Goal: Task Accomplishment & Management: Manage account settings

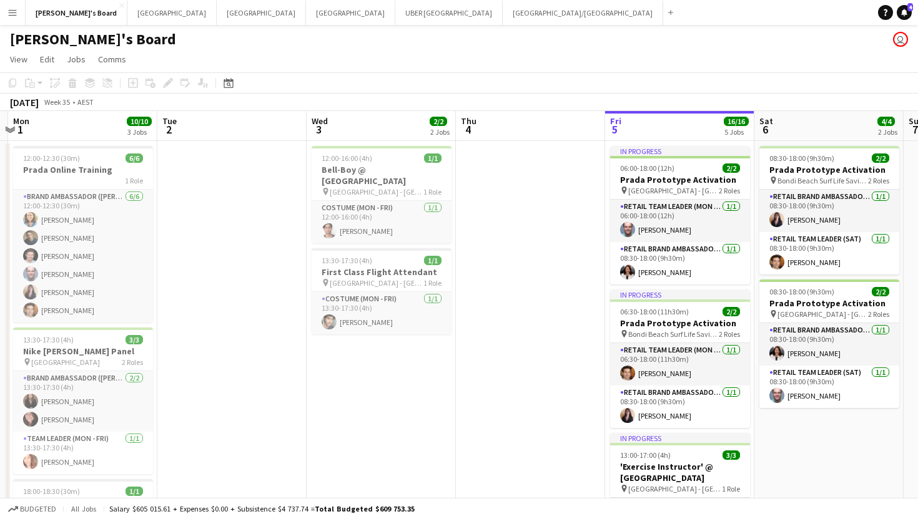
scroll to position [0, 443]
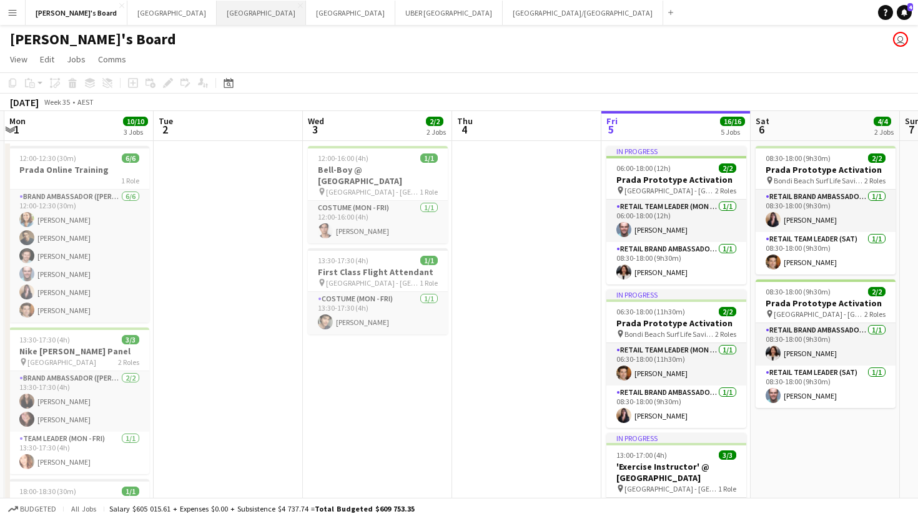
click at [217, 17] on button "Sydney Close" at bounding box center [261, 13] width 89 height 24
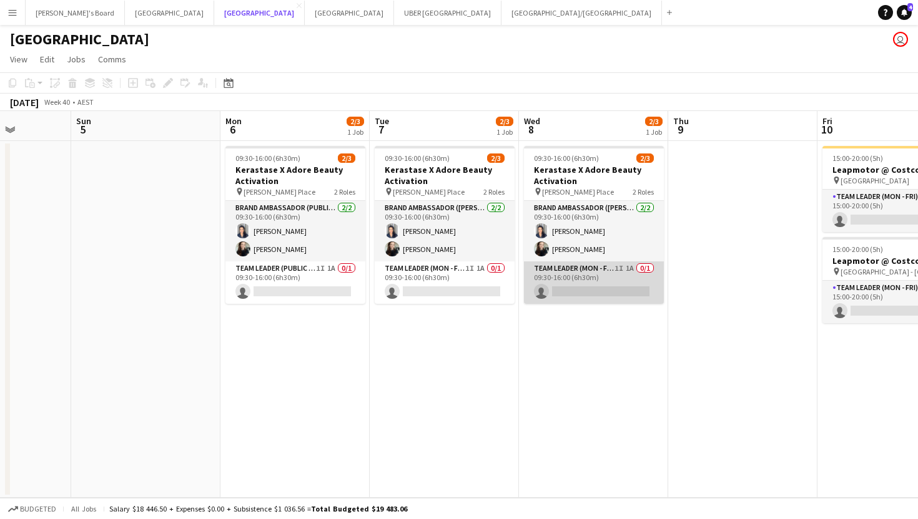
scroll to position [0, 561]
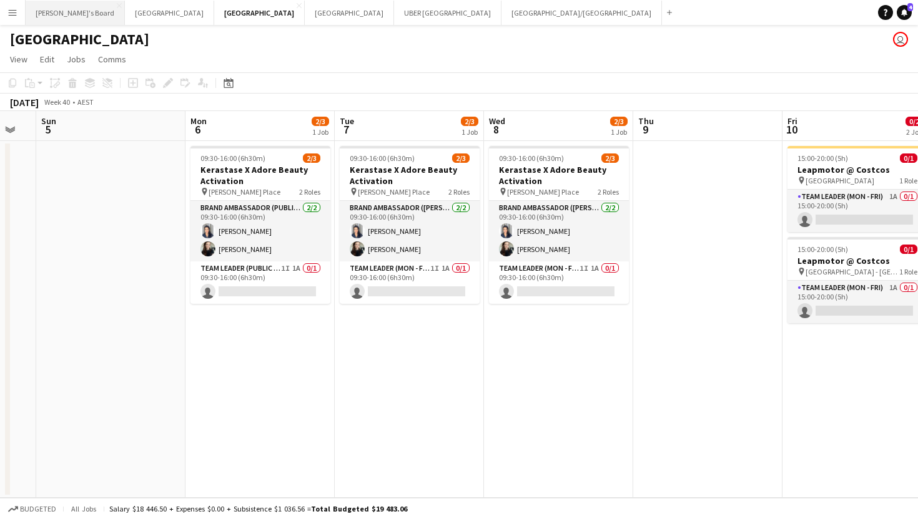
click at [53, 19] on button "Tennille's Board Close" at bounding box center [75, 13] width 99 height 24
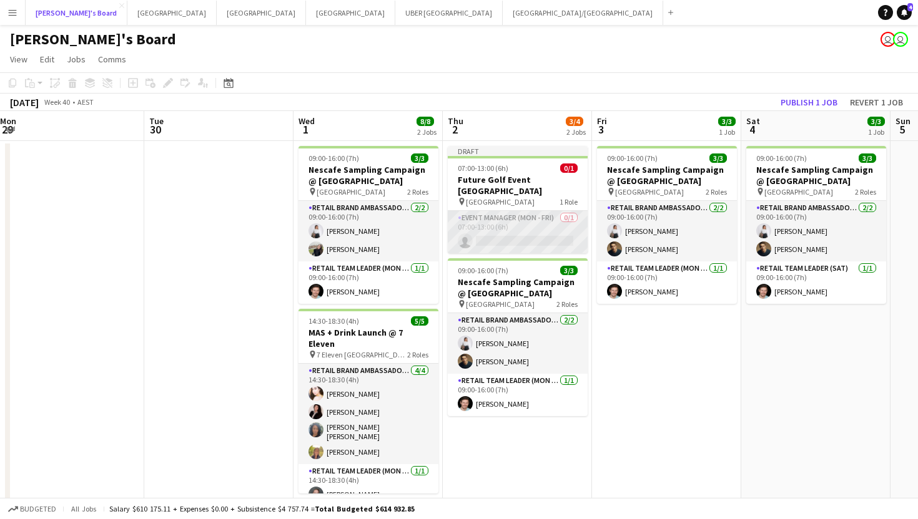
scroll to position [0, 460]
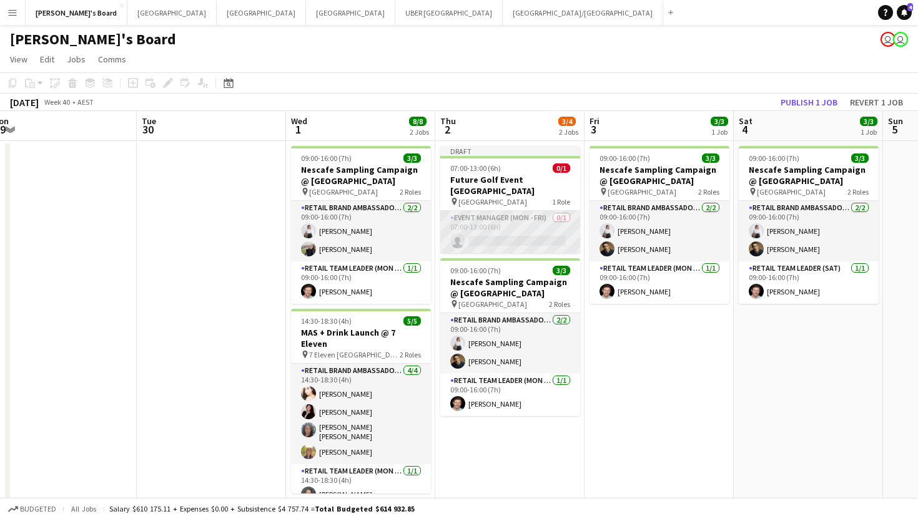
click at [541, 233] on app-card-role "Event Manager (Mon - Fri) 0/1 07:00-13:00 (6h) single-neutral-actions" at bounding box center [510, 232] width 140 height 42
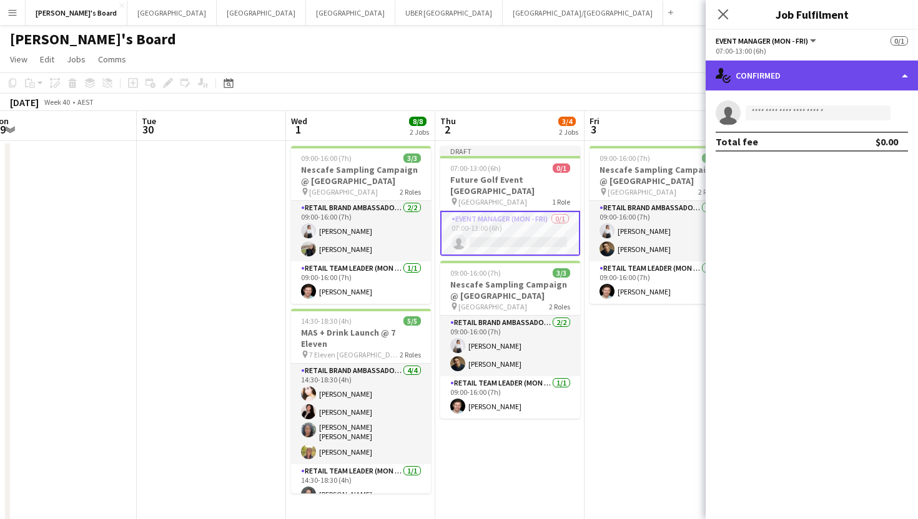
click at [744, 76] on div "single-neutral-actions-check-2 Confirmed" at bounding box center [812, 76] width 212 height 30
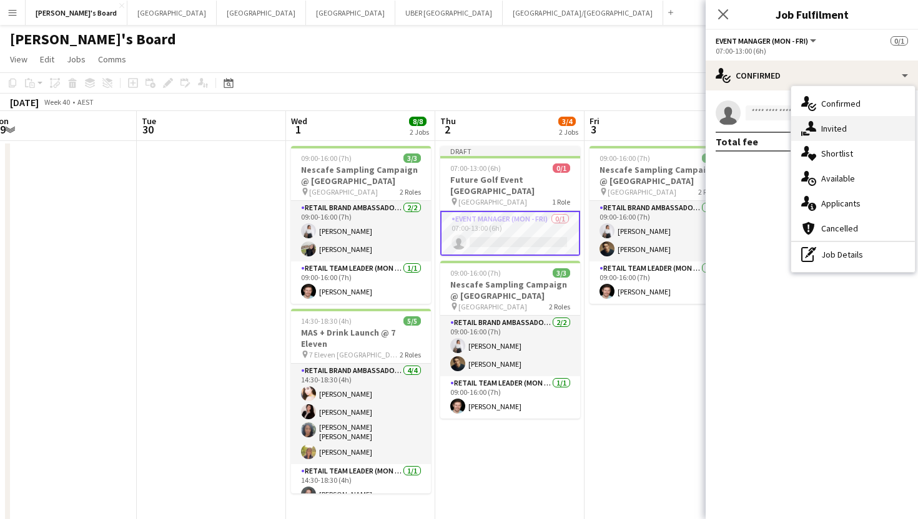
click at [806, 126] on icon "single-neutral-actions-share-1" at bounding box center [808, 128] width 15 height 15
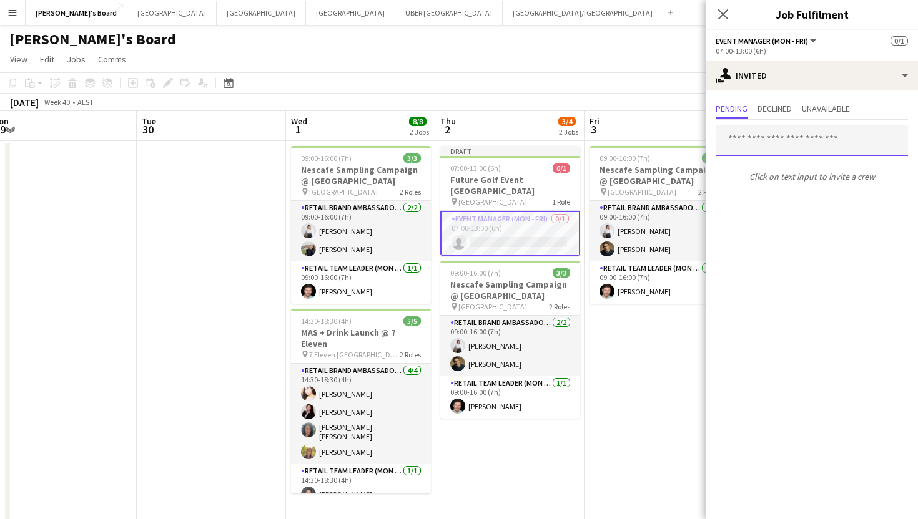
click at [800, 141] on input "text" at bounding box center [812, 140] width 192 height 31
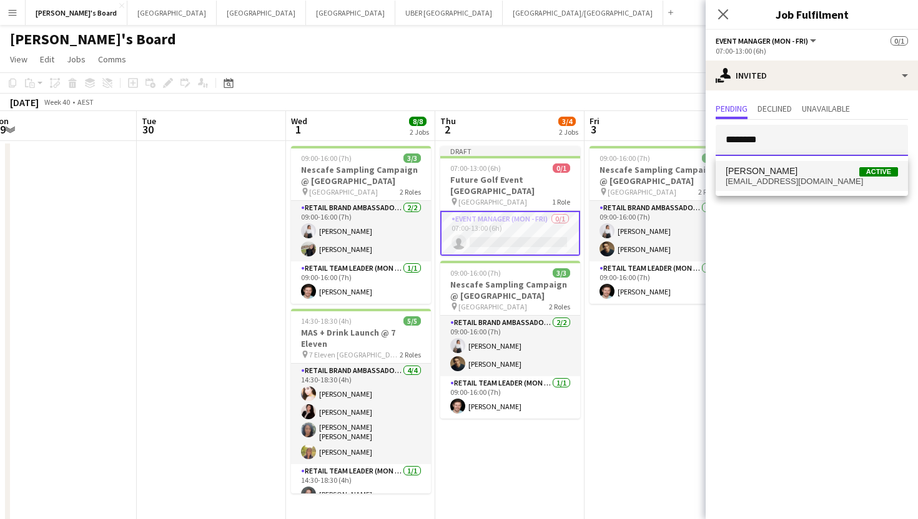
type input "********"
click at [785, 175] on span "[PERSON_NAME] Active" at bounding box center [812, 171] width 172 height 11
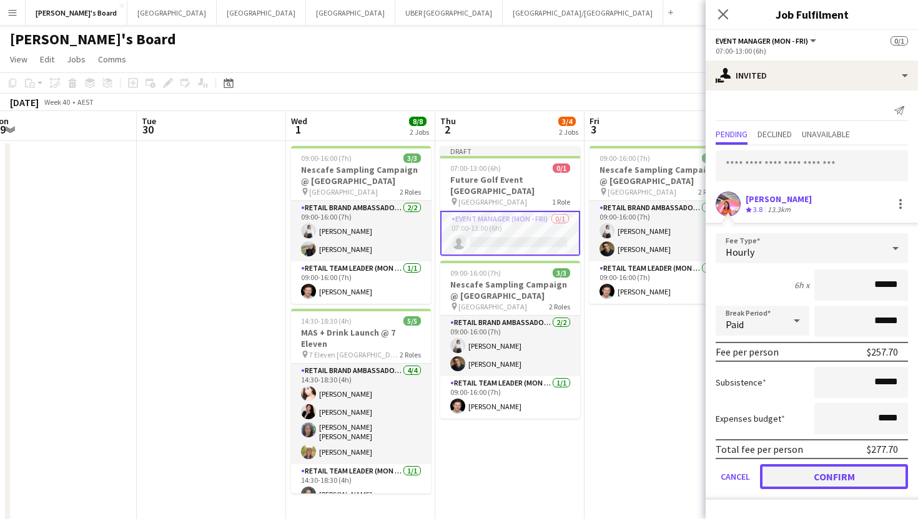
click at [796, 481] on button "Confirm" at bounding box center [834, 477] width 148 height 25
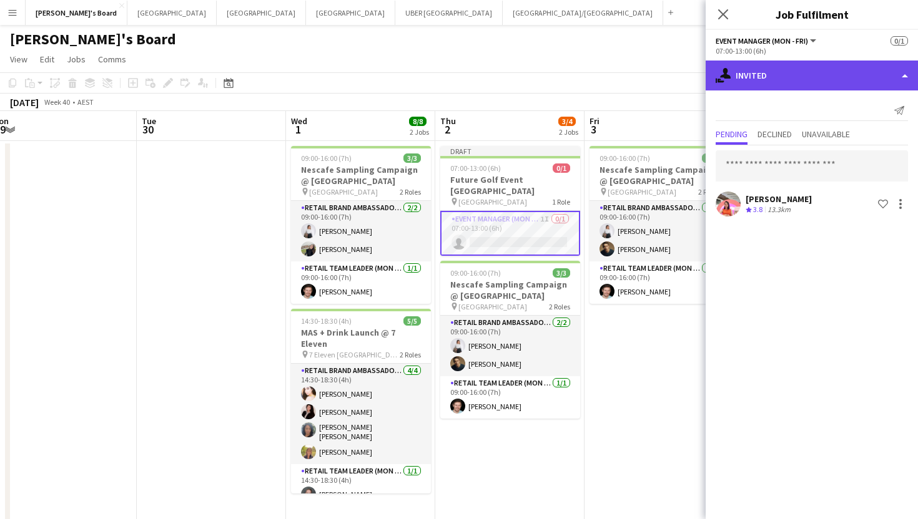
click at [779, 77] on div "single-neutral-actions-share-1 Invited" at bounding box center [812, 76] width 212 height 30
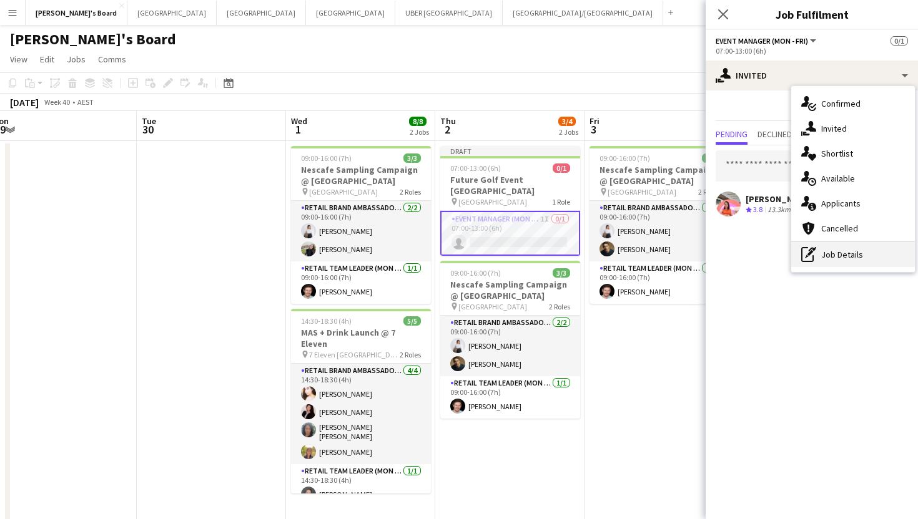
click at [812, 249] on icon "pen-write" at bounding box center [808, 254] width 15 height 15
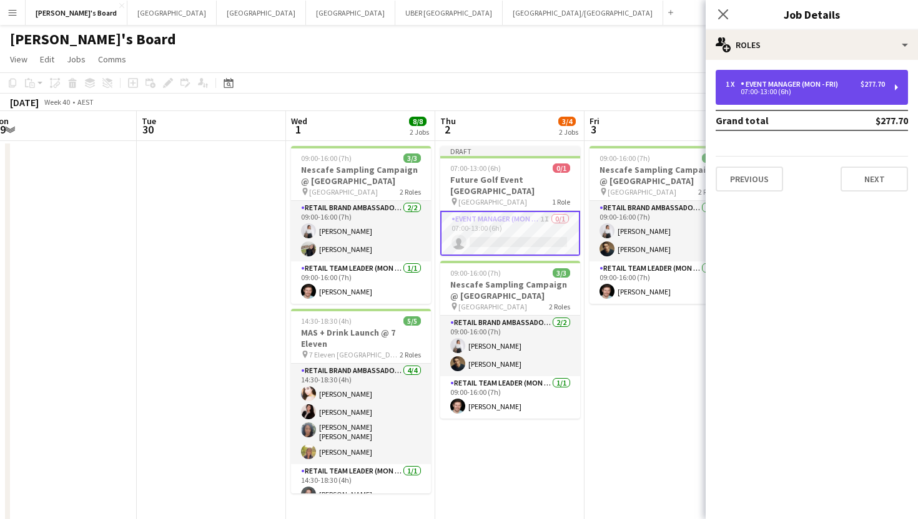
click at [791, 97] on div "1 x Event Manager (Mon - Fri) $277.70 07:00-13:00 (6h)" at bounding box center [812, 87] width 192 height 35
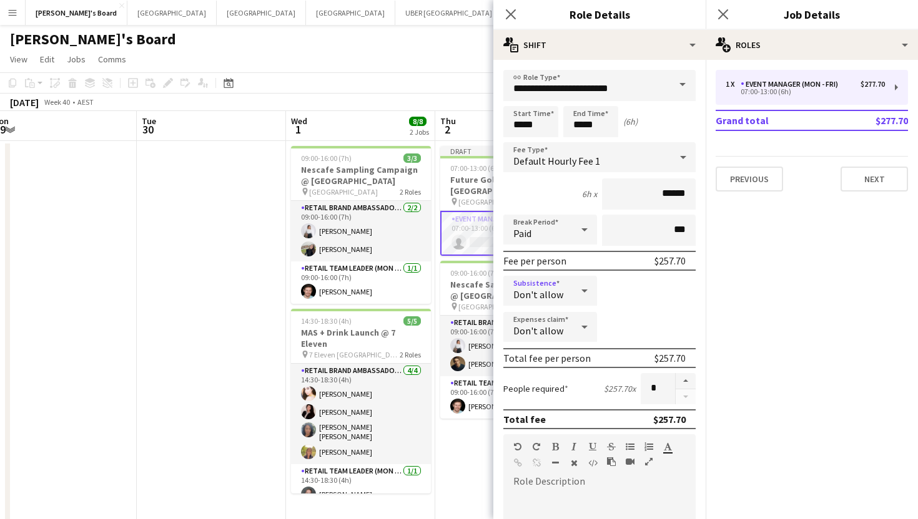
click at [584, 292] on icon at bounding box center [584, 290] width 15 height 25
click at [580, 322] on span "Allow" at bounding box center [550, 326] width 74 height 12
drag, startPoint x: 689, startPoint y: 296, endPoint x: 653, endPoint y: 293, distance: 36.3
click at [653, 293] on input "******" at bounding box center [649, 291] width 94 height 31
type input "*****"
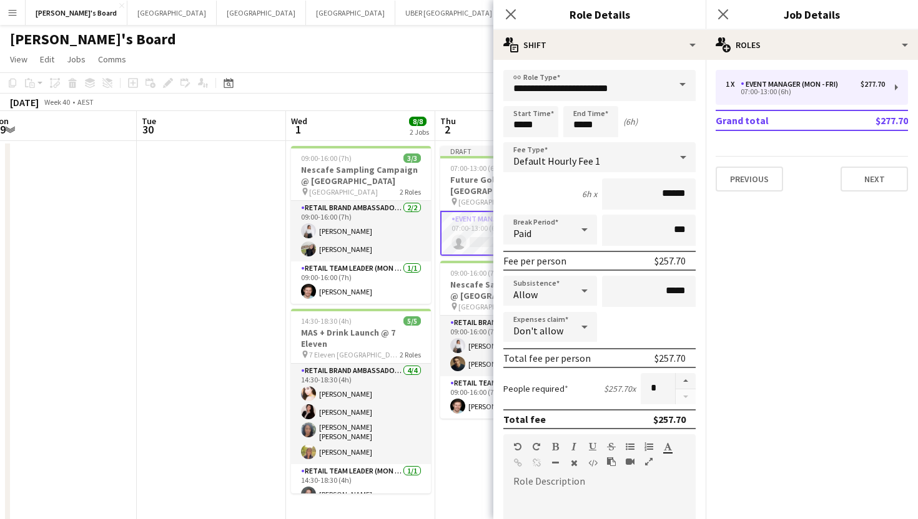
click at [772, 328] on mat-expansion-panel "pencil3 General details 1 x Event Manager (Mon - Fri) $277.70 07:00-13:00 (6h) …" at bounding box center [812, 290] width 212 height 460
click at [727, 13] on icon "Close pop-in" at bounding box center [723, 14] width 12 height 12
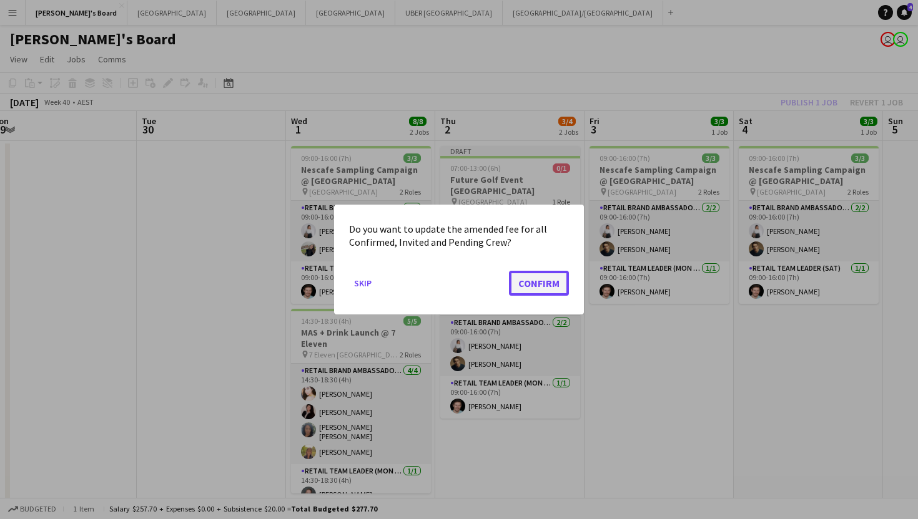
click at [537, 283] on button "Confirm" at bounding box center [539, 283] width 60 height 25
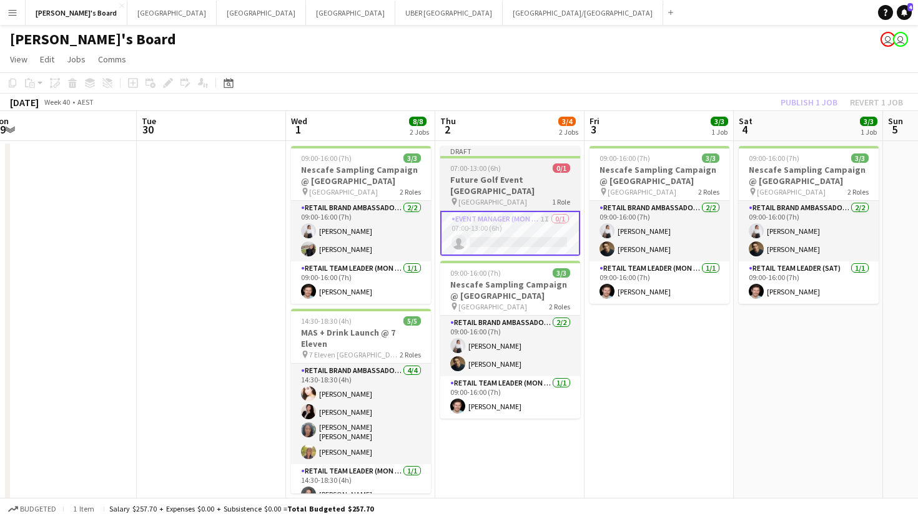
scroll to position [0, 460]
click at [522, 157] on div at bounding box center [511, 157] width 140 height 2
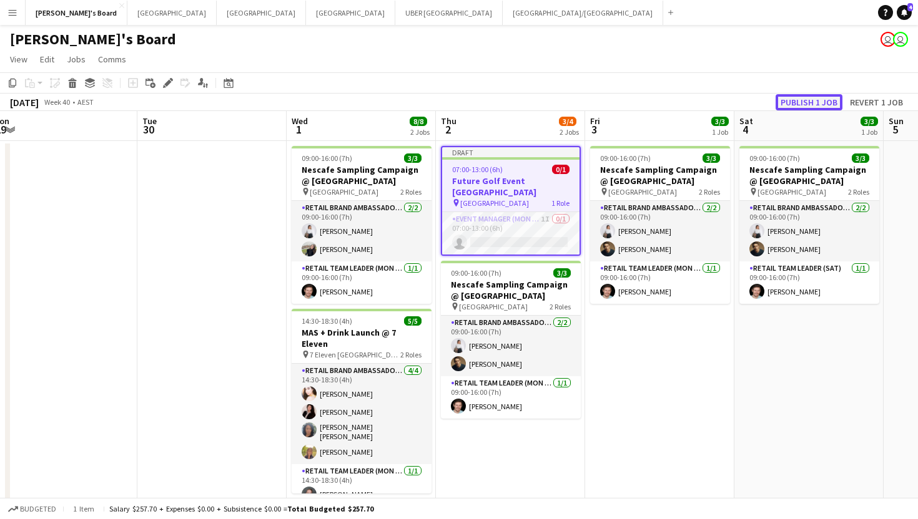
click at [794, 99] on button "Publish 1 job" at bounding box center [809, 102] width 67 height 16
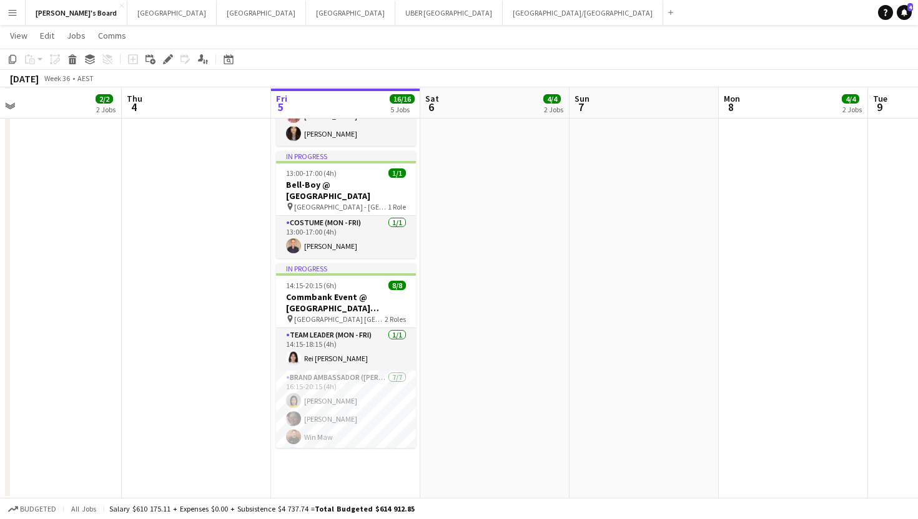
scroll to position [431, 0]
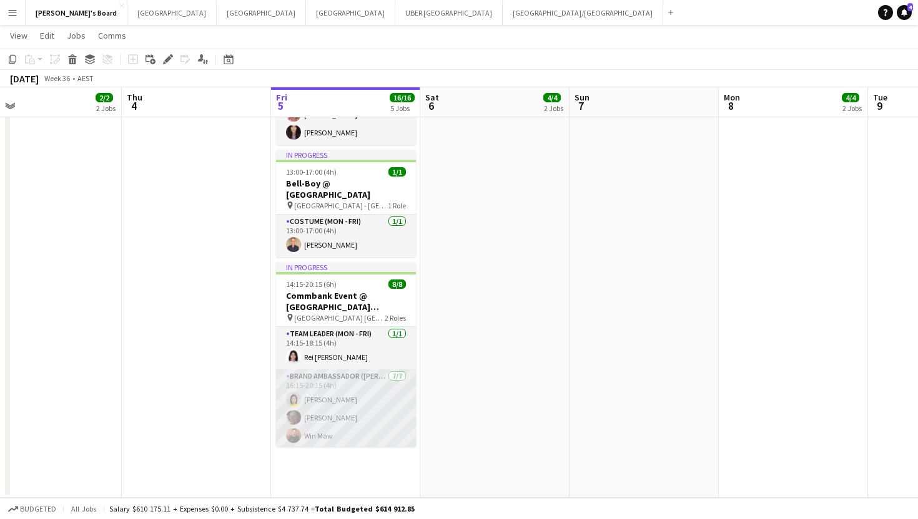
click at [328, 391] on app-card-role "Brand Ambassador ([PERSON_NAME]) [DATE] 16:15-20:15 (4h) [PERSON_NAME] Win Maw …" at bounding box center [346, 445] width 140 height 151
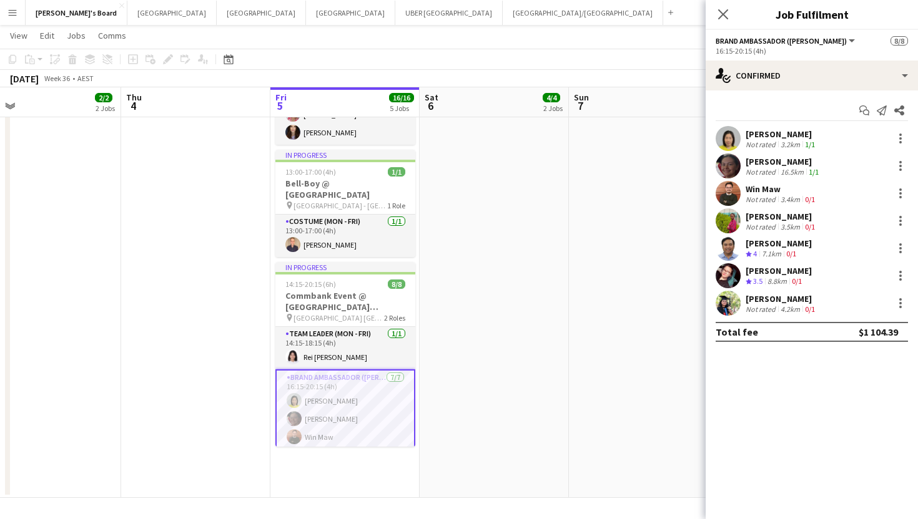
click at [761, 140] on div "Not rated" at bounding box center [762, 144] width 32 height 9
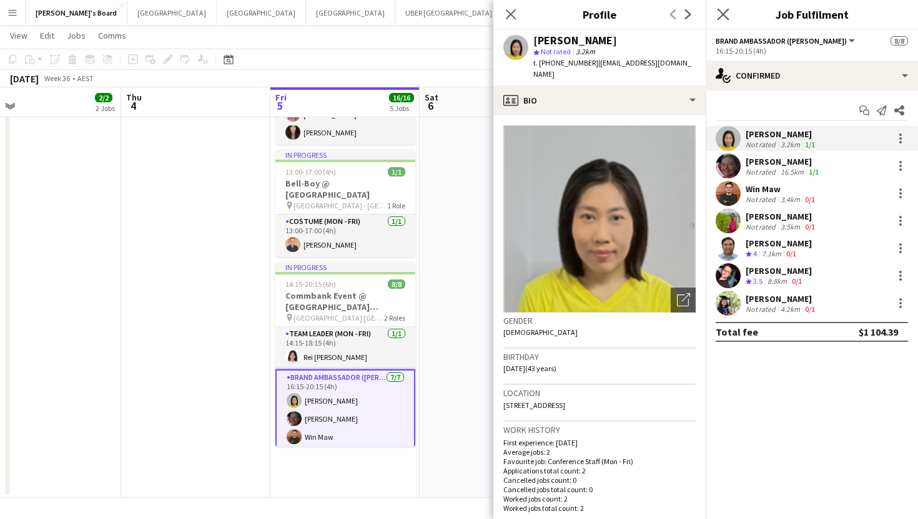
click at [729, 15] on app-icon "Close pop-in" at bounding box center [723, 15] width 18 height 18
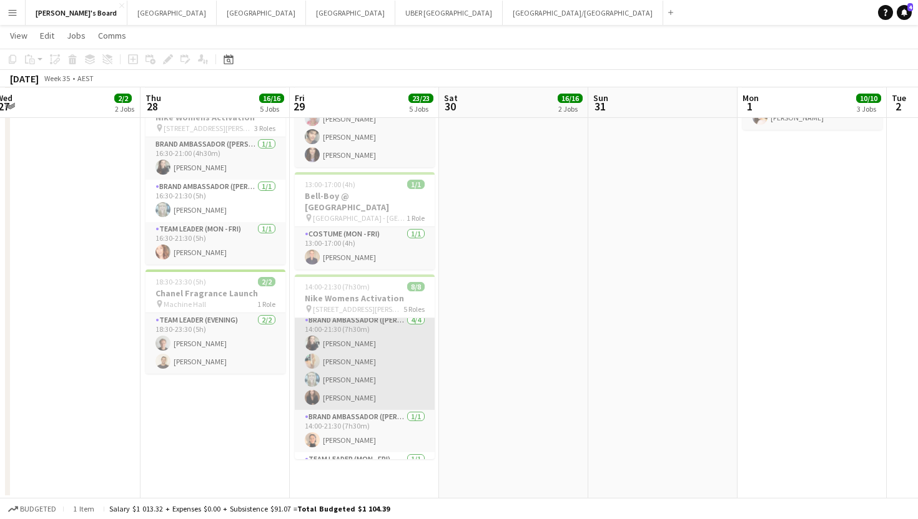
scroll to position [0, 0]
